Goal: Task Accomplishment & Management: Manage account settings

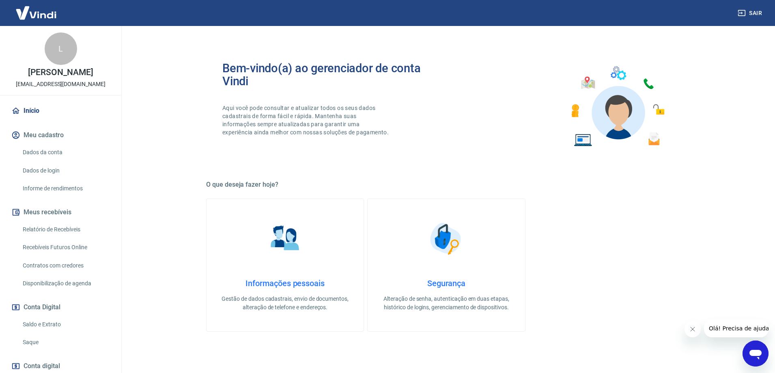
click at [69, 229] on link "Relatório de Recebíveis" at bounding box center [65, 229] width 92 height 17
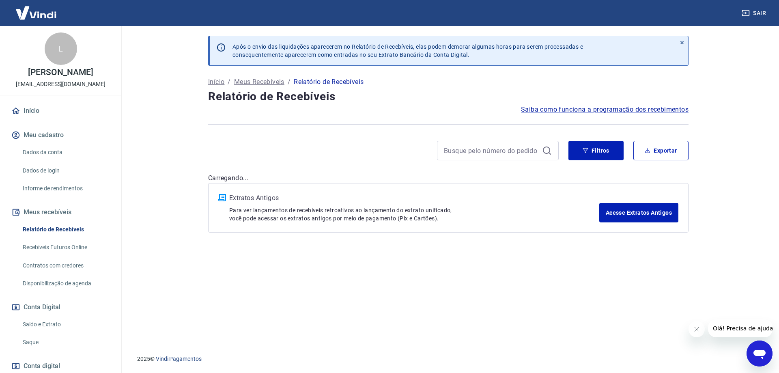
click at [64, 151] on link "Dados da conta" at bounding box center [65, 152] width 92 height 17
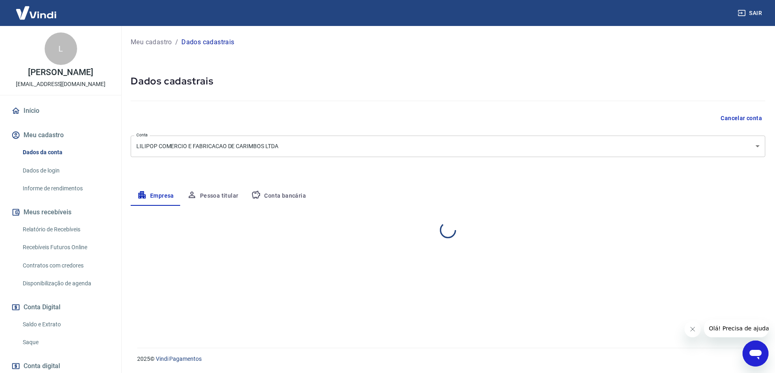
select select "SP"
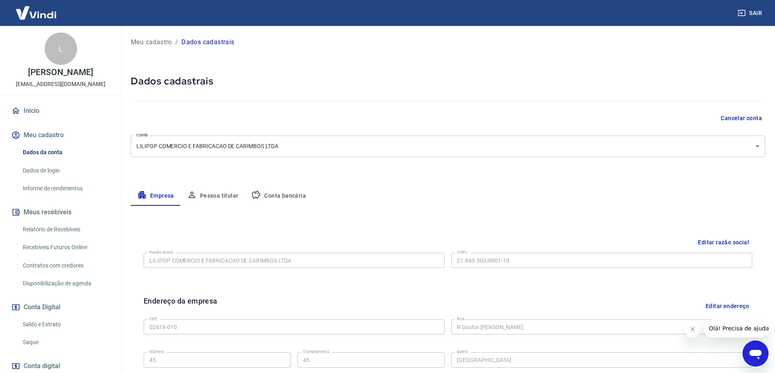
click at [68, 166] on link "Dados de login" at bounding box center [65, 170] width 92 height 17
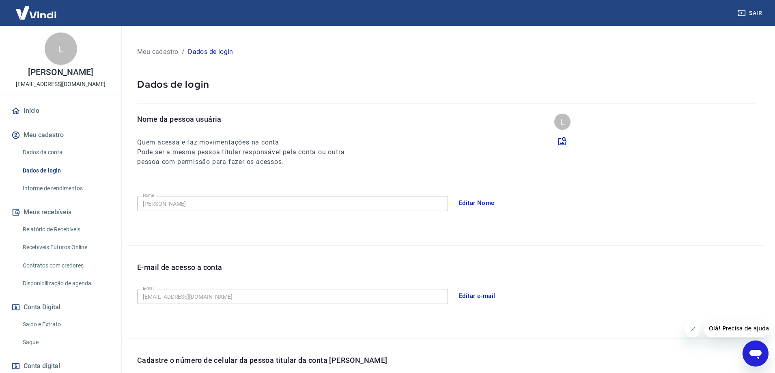
click at [58, 231] on link "Relatório de Recebíveis" at bounding box center [65, 229] width 92 height 17
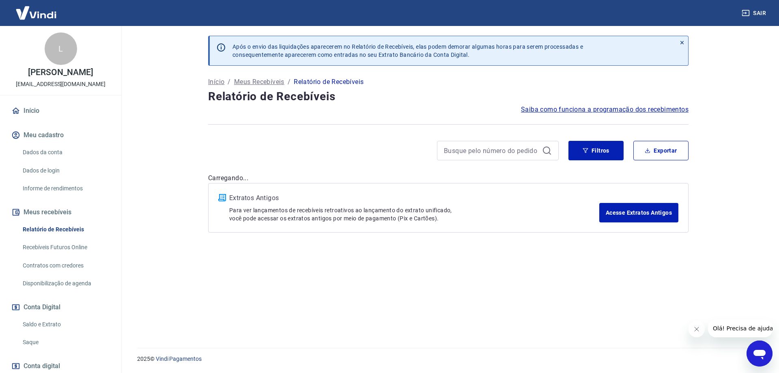
click at [57, 253] on link "Recebíveis Futuros Online" at bounding box center [65, 247] width 92 height 17
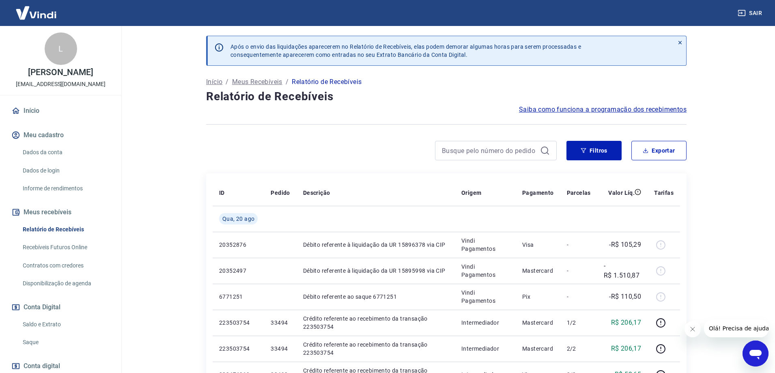
click at [73, 239] on link "Recebíveis Futuros Online" at bounding box center [65, 247] width 92 height 17
